Goal: Task Accomplishment & Management: Use online tool/utility

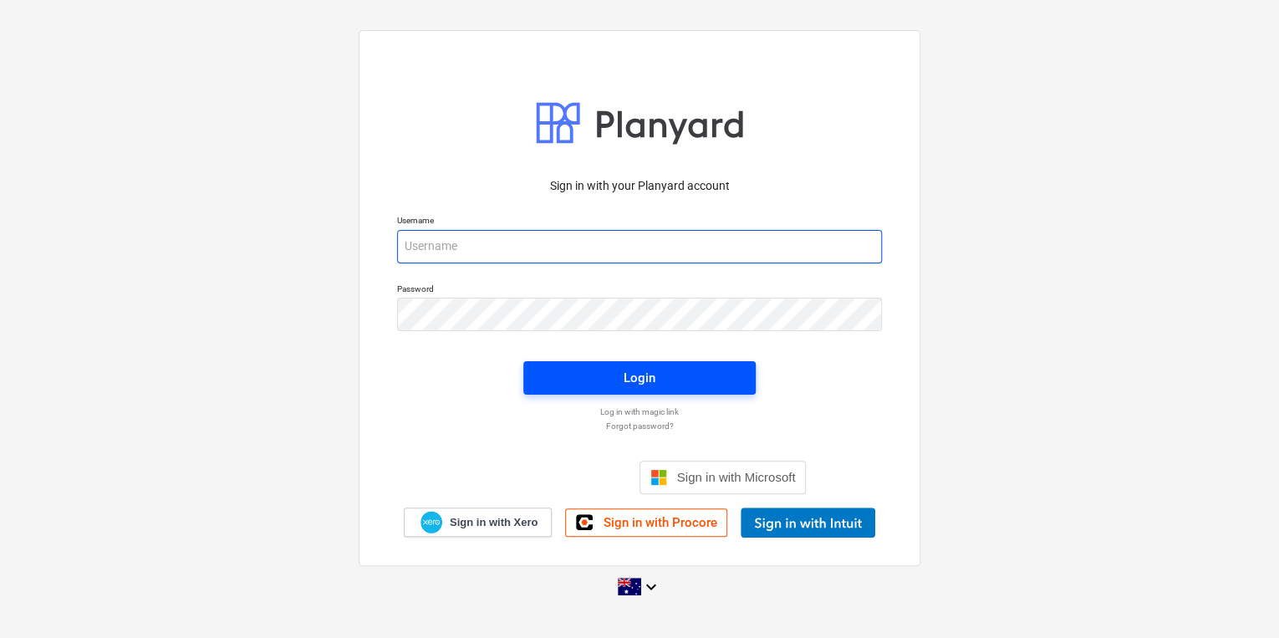
type input "[EMAIL_ADDRESS][DOMAIN_NAME]"
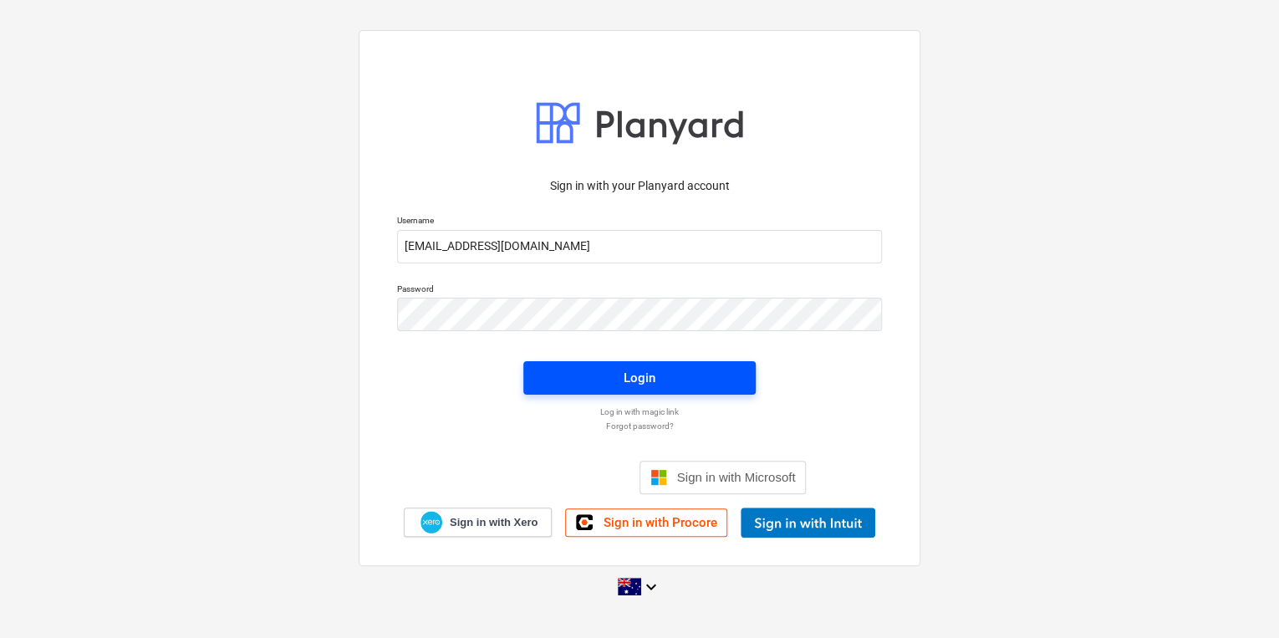
click at [572, 377] on span "Login" at bounding box center [639, 378] width 192 height 22
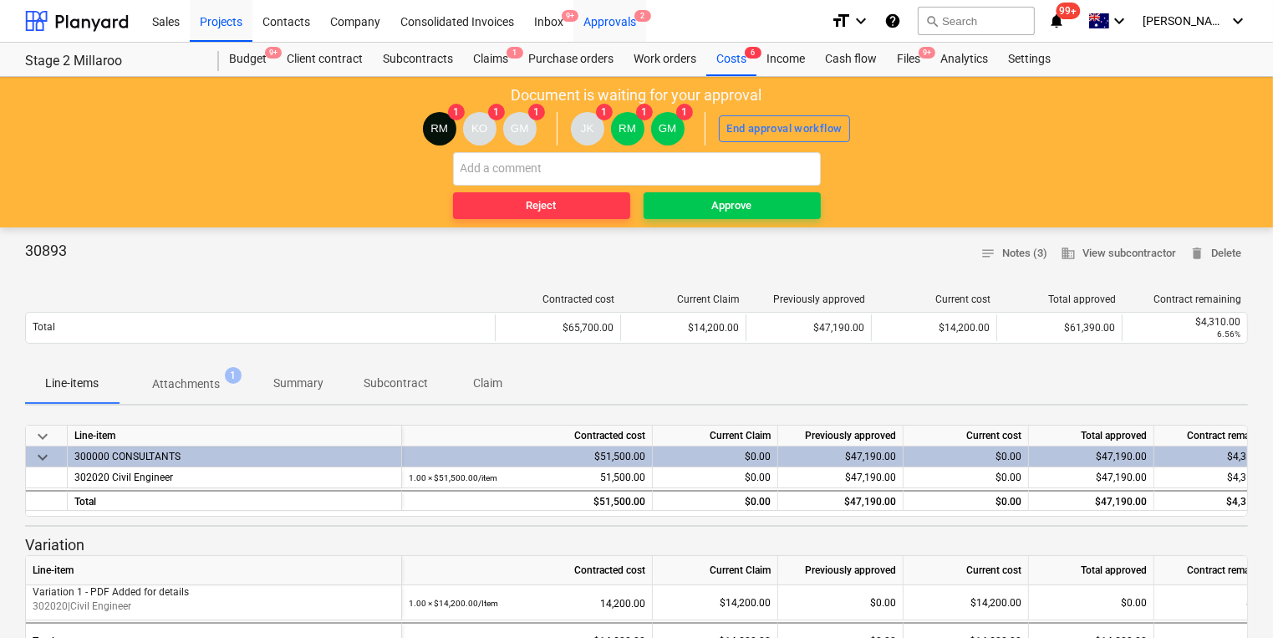
click at [619, 20] on div "Approvals 2" at bounding box center [609, 20] width 73 height 43
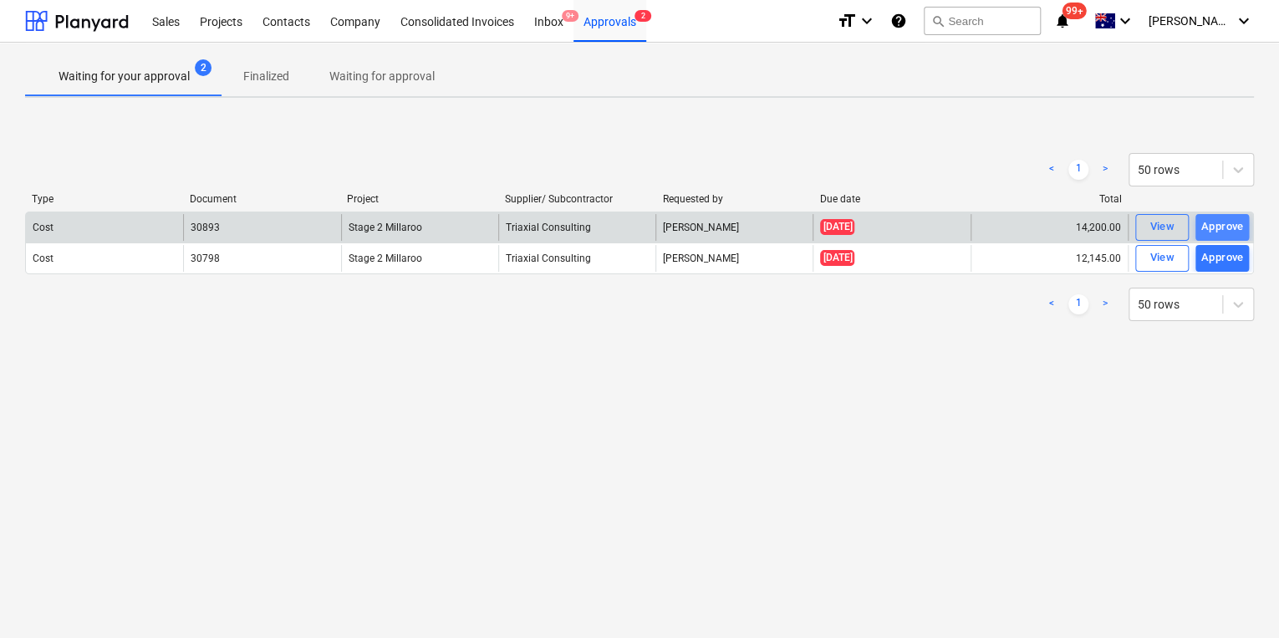
click at [1021, 229] on div "Approve" at bounding box center [1222, 226] width 43 height 19
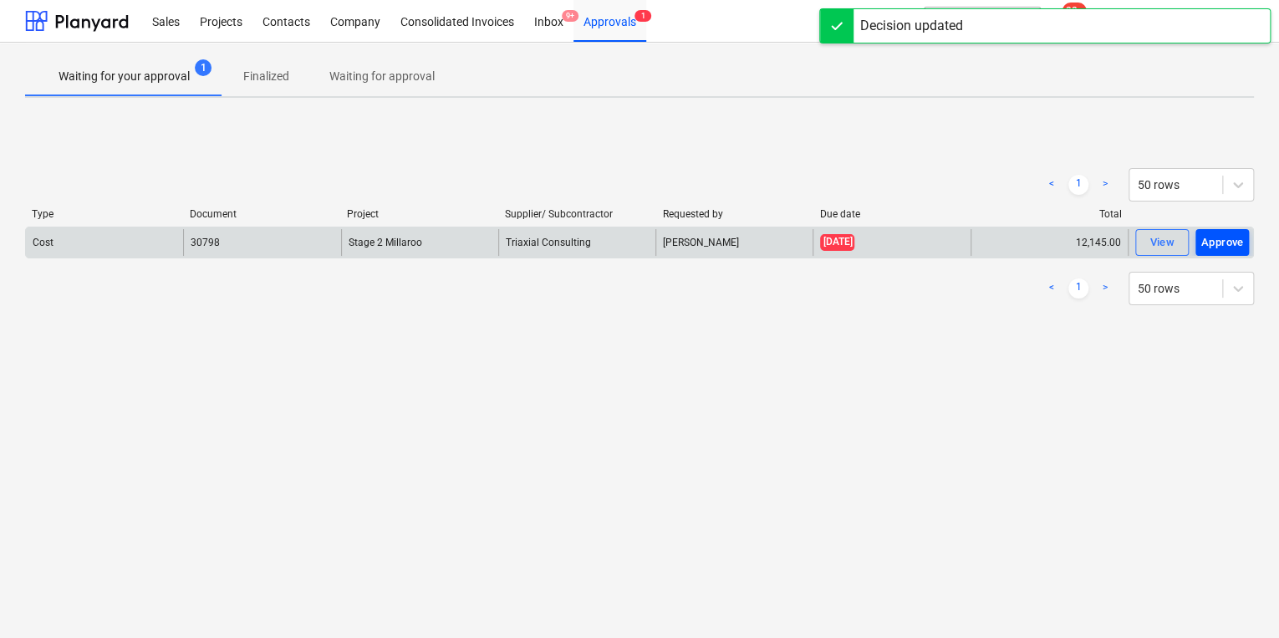
click at [1021, 239] on div "Approve" at bounding box center [1222, 242] width 43 height 19
